Goal: Task Accomplishment & Management: Use online tool/utility

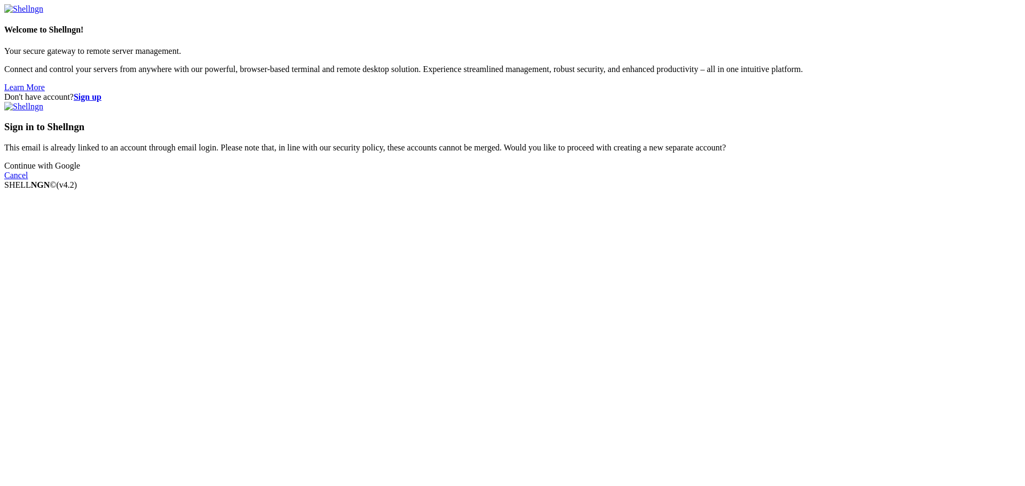
click at [80, 170] on link "Continue with Google" at bounding box center [42, 165] width 76 height 9
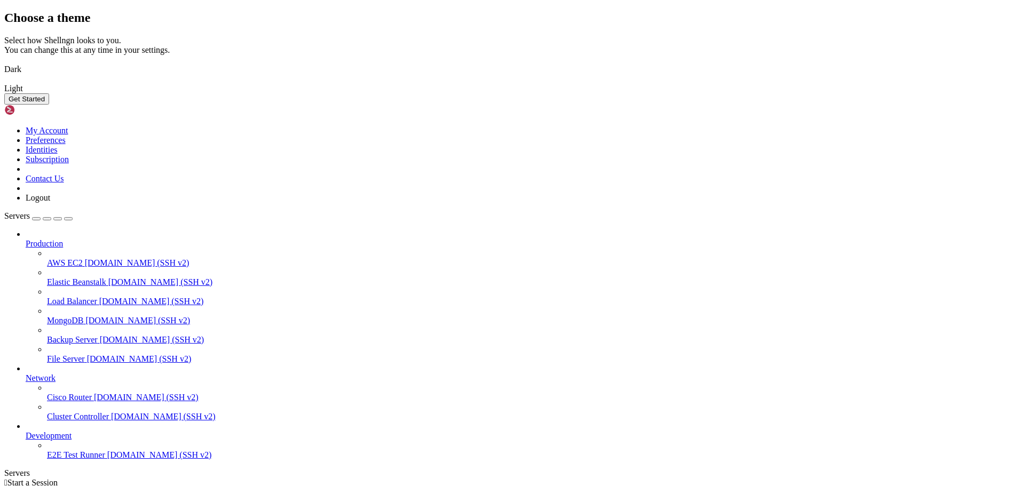
click at [49, 105] on button "Get Started" at bounding box center [26, 98] width 45 height 11
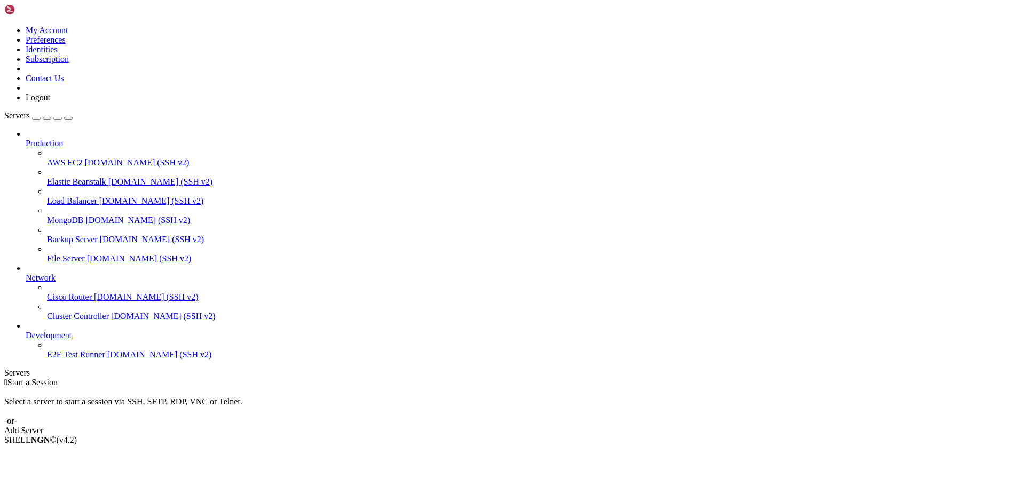
click at [560, 426] on div "Add Server" at bounding box center [512, 431] width 1017 height 10
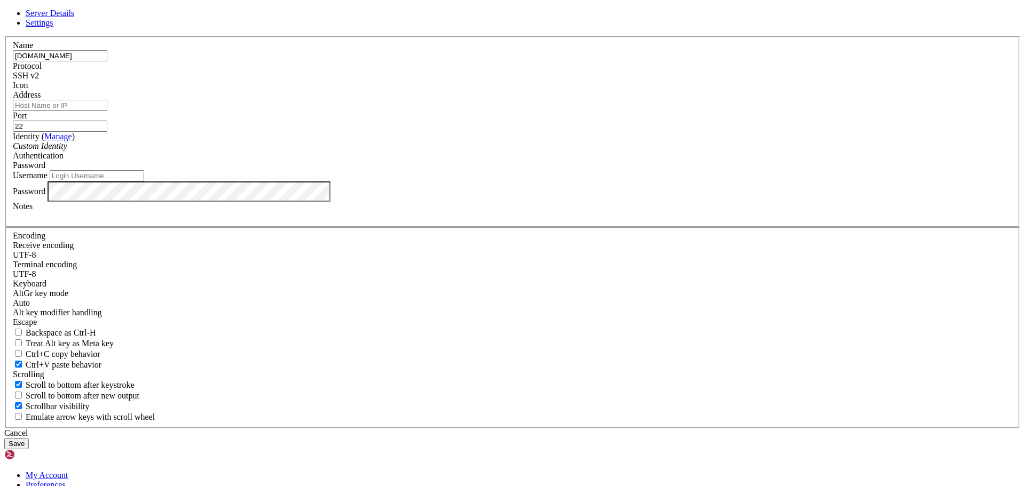
type input "[DOMAIN_NAME]"
click at [107, 111] on input "Address" at bounding box center [60, 105] width 95 height 11
click at [144, 182] on input "Username" at bounding box center [97, 175] width 95 height 11
type input "root"
click at [107, 111] on input "Address" at bounding box center [60, 105] width 95 height 11
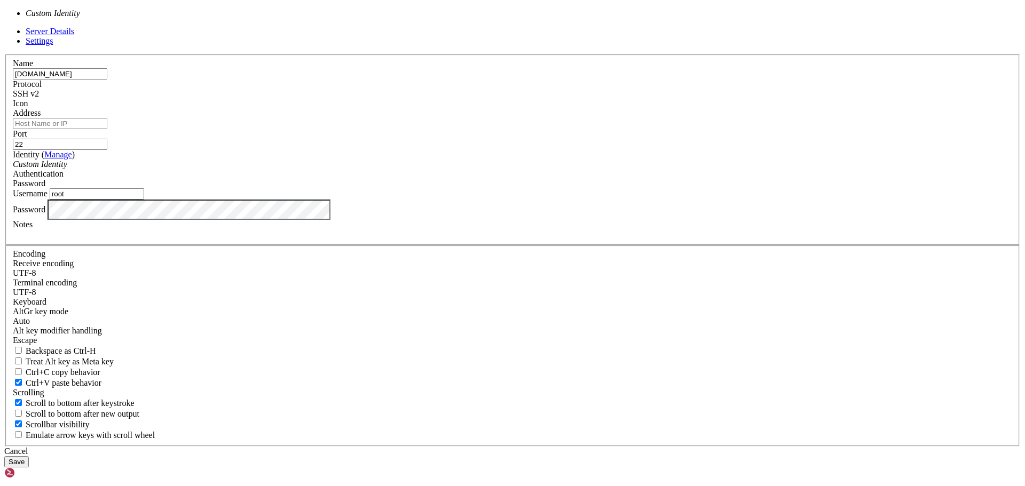
click at [486, 169] on div "Custom Identity" at bounding box center [513, 165] width 1000 height 10
click at [107, 129] on input "Address" at bounding box center [60, 123] width 95 height 11
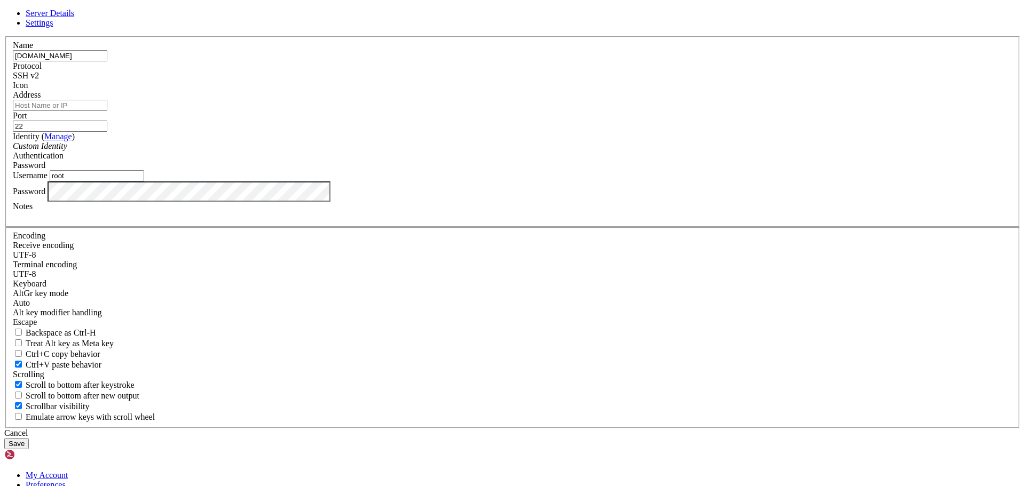
paste input "[TECHNICAL_ID]"
type input "[TECHNICAL_ID]"
click at [29, 438] on button "Save" at bounding box center [16, 443] width 25 height 11
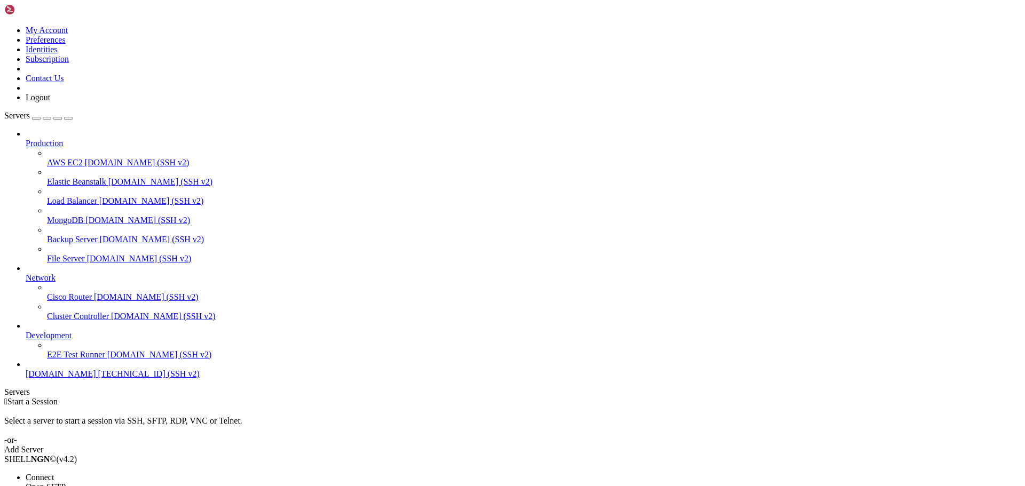
click at [54, 473] on span "Connect" at bounding box center [40, 477] width 28 height 9
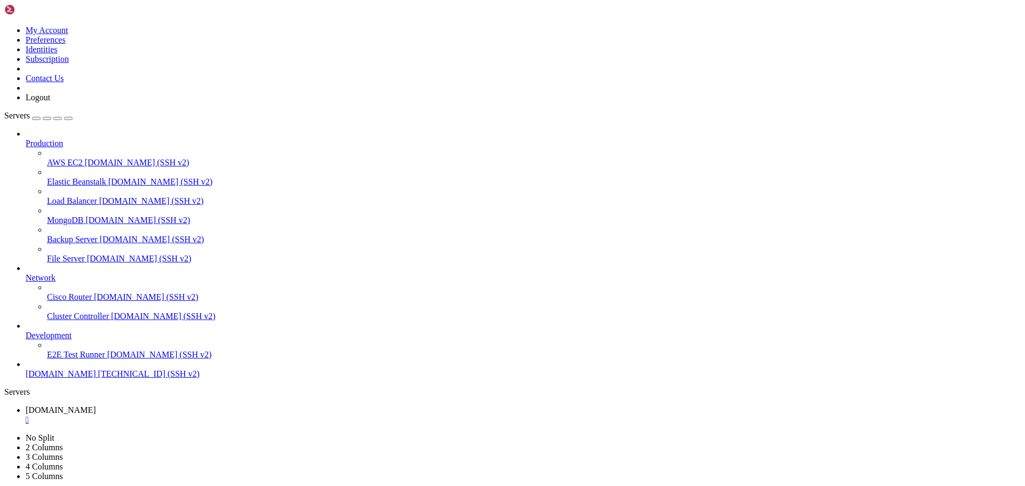
drag, startPoint x: 45, startPoint y: 957, endPoint x: 133, endPoint y: 956, distance: 87.6
